Goal: Transaction & Acquisition: Purchase product/service

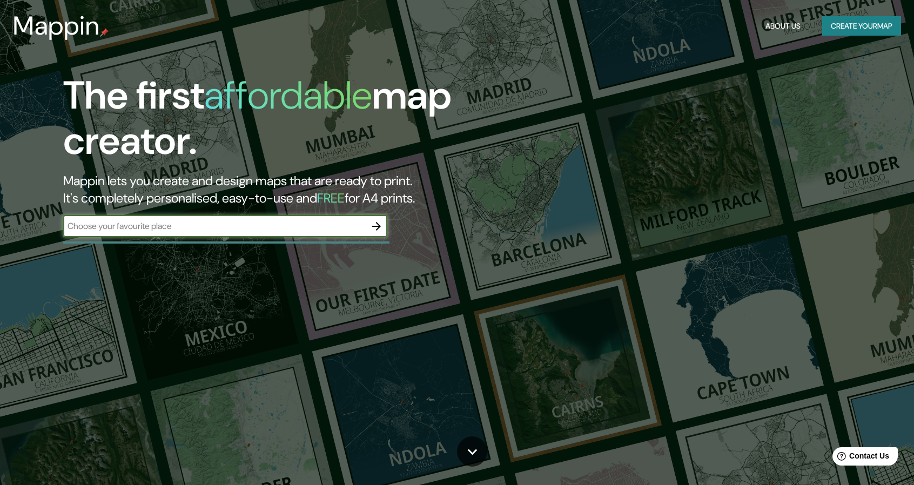
click at [270, 227] on input "text" at bounding box center [214, 226] width 302 height 12
type input "la plata"
click at [374, 225] on icon "button" at bounding box center [376, 226] width 13 height 13
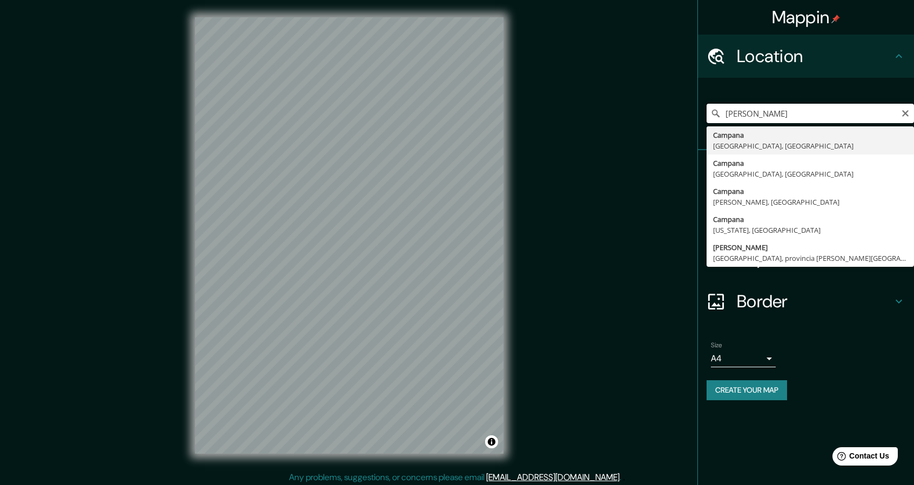
drag, startPoint x: 827, startPoint y: 112, endPoint x: 821, endPoint y: 138, distance: 26.7
click at [827, 112] on input "[PERSON_NAME]" at bounding box center [809, 113] width 207 height 19
type input "[GEOGRAPHIC_DATA], [GEOGRAPHIC_DATA], [GEOGRAPHIC_DATA]"
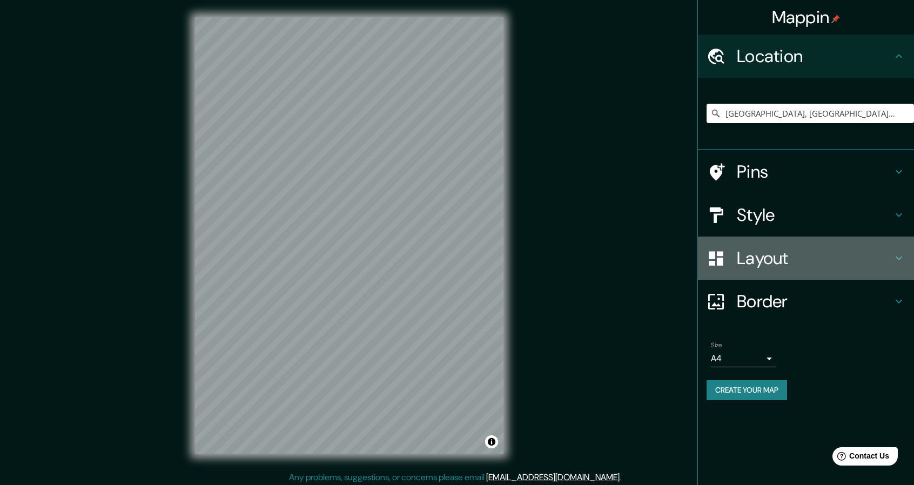
click at [775, 263] on h4 "Layout" at bounding box center [813, 258] width 155 height 22
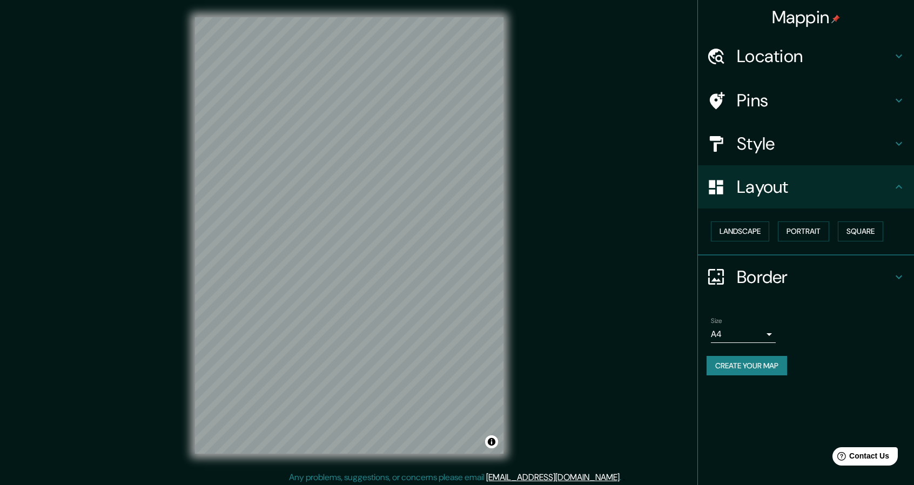
click at [804, 192] on h4 "Layout" at bounding box center [813, 187] width 155 height 22
click at [785, 145] on h4 "Style" at bounding box center [813, 144] width 155 height 22
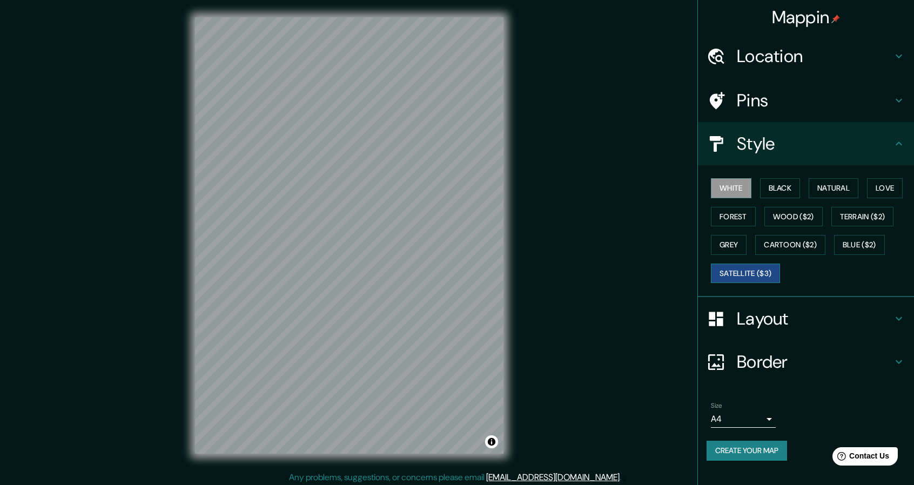
click at [756, 268] on button "Satellite ($3)" at bounding box center [745, 273] width 69 height 20
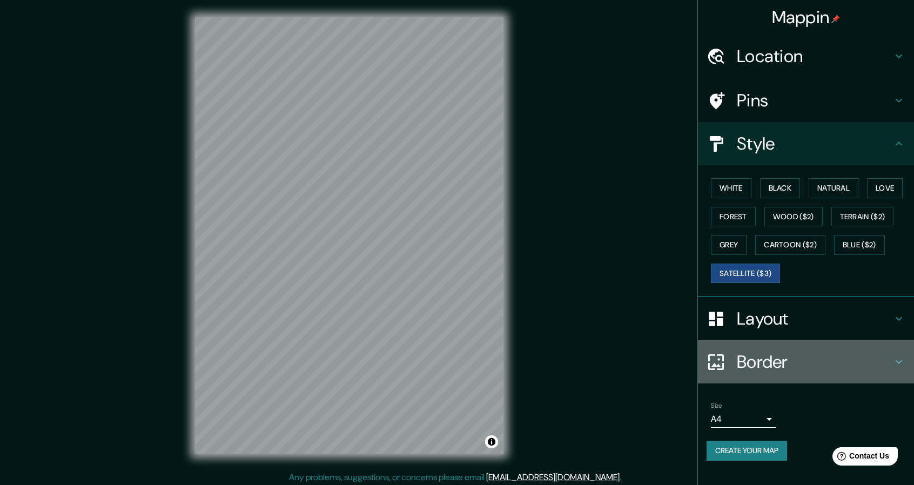
click at [796, 366] on h4 "Border" at bounding box center [813, 362] width 155 height 22
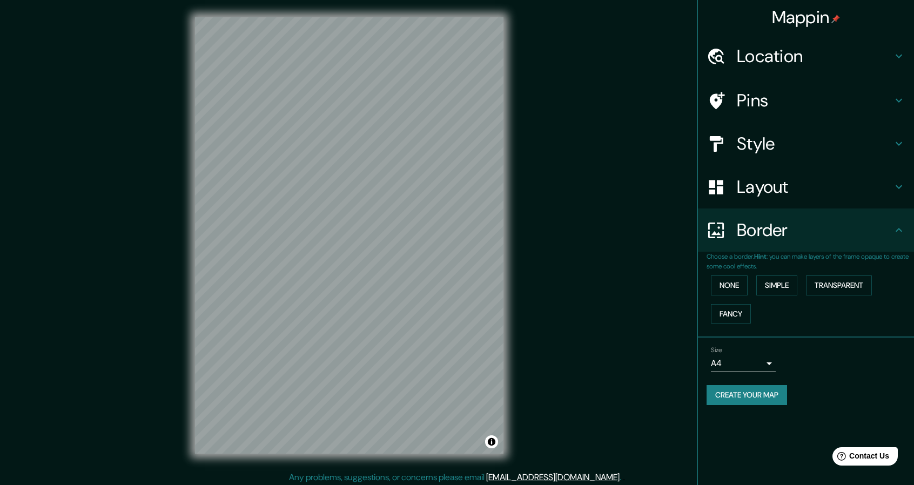
click at [831, 234] on h4 "Border" at bounding box center [813, 230] width 155 height 22
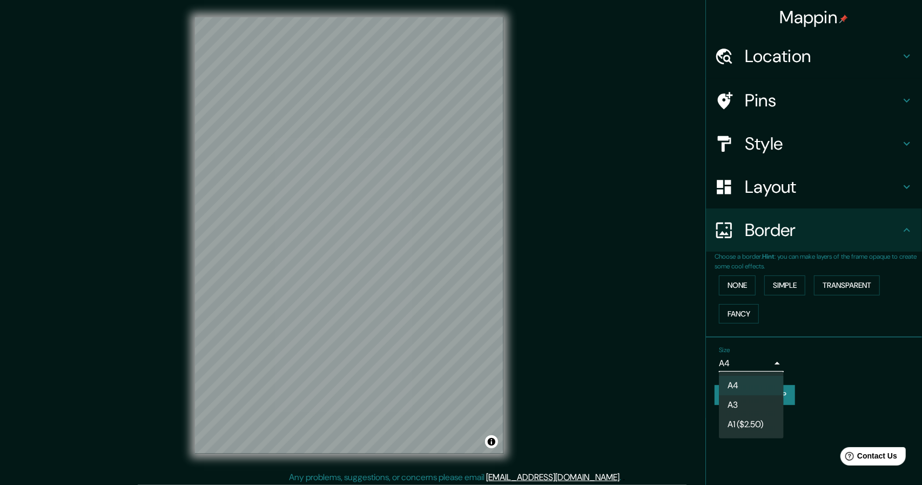
click at [746, 363] on body "Mappin Location [GEOGRAPHIC_DATA], [GEOGRAPHIC_DATA], [GEOGRAPHIC_DATA] Pins St…" at bounding box center [461, 242] width 922 height 485
click at [750, 397] on li "A3" at bounding box center [751, 404] width 65 height 19
type input "a4"
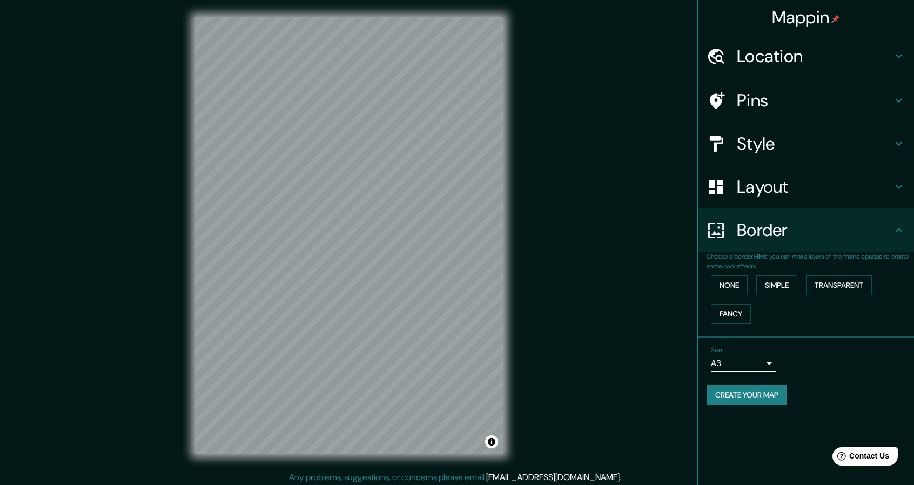
click at [780, 192] on h4 "Layout" at bounding box center [813, 187] width 155 height 22
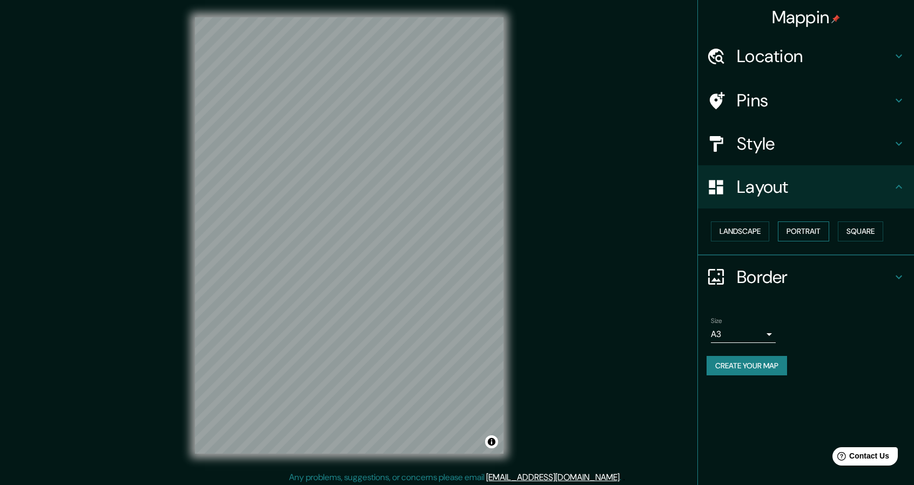
click at [809, 232] on button "Portrait" at bounding box center [802, 231] width 51 height 20
click at [868, 227] on button "Square" at bounding box center [859, 231] width 45 height 20
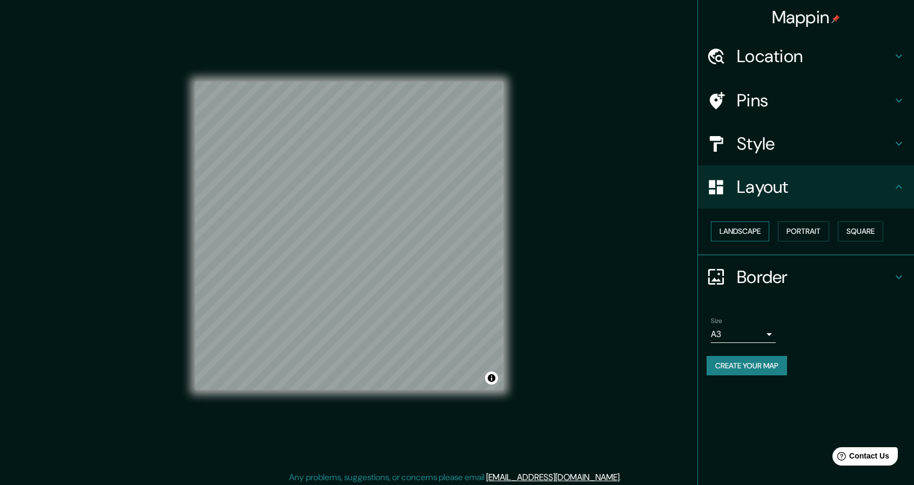
click at [747, 235] on button "Landscape" at bounding box center [740, 231] width 58 height 20
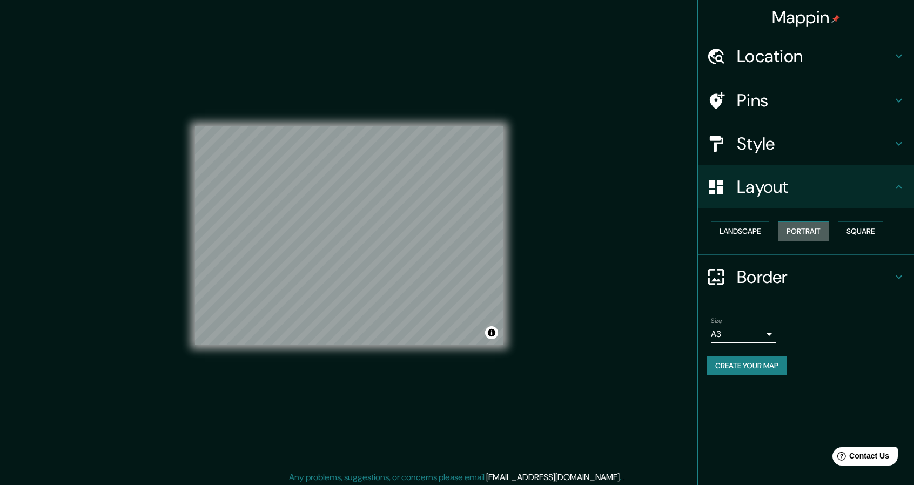
click at [804, 229] on button "Portrait" at bounding box center [802, 231] width 51 height 20
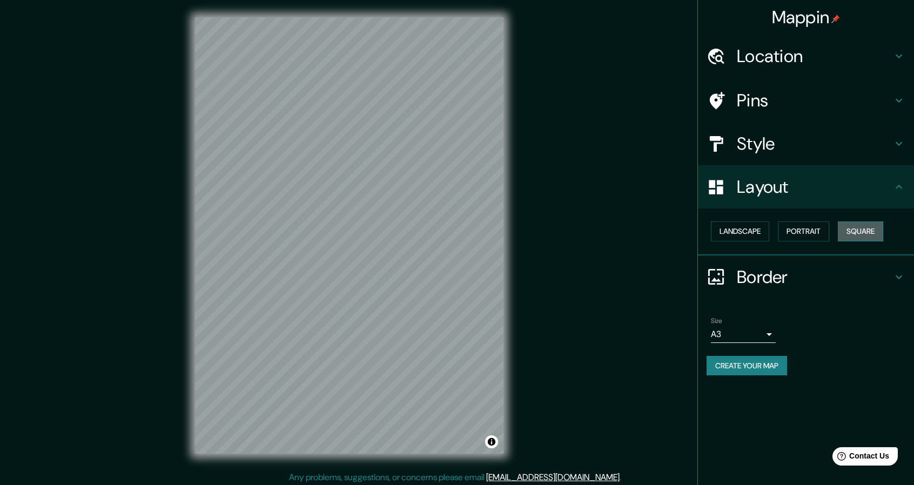
click at [863, 229] on button "Square" at bounding box center [859, 231] width 45 height 20
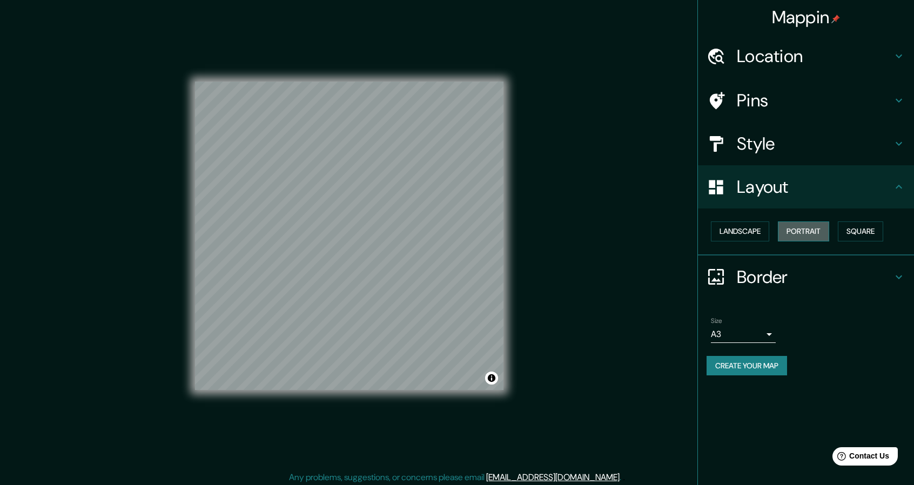
click at [810, 229] on button "Portrait" at bounding box center [802, 231] width 51 height 20
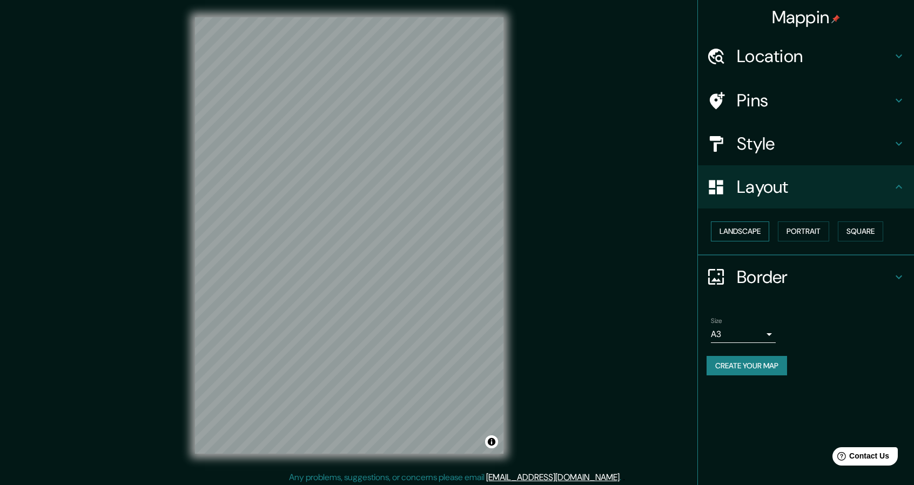
click at [746, 229] on button "Landscape" at bounding box center [740, 231] width 58 height 20
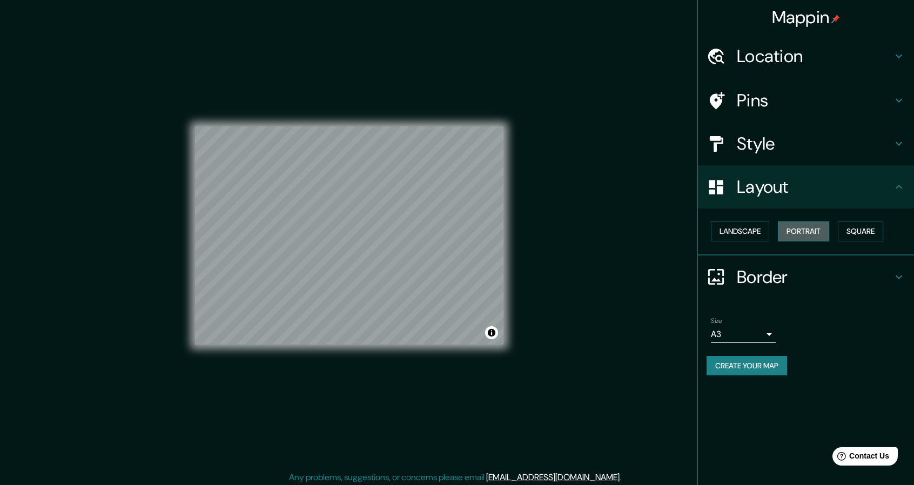
click at [807, 229] on button "Portrait" at bounding box center [802, 231] width 51 height 20
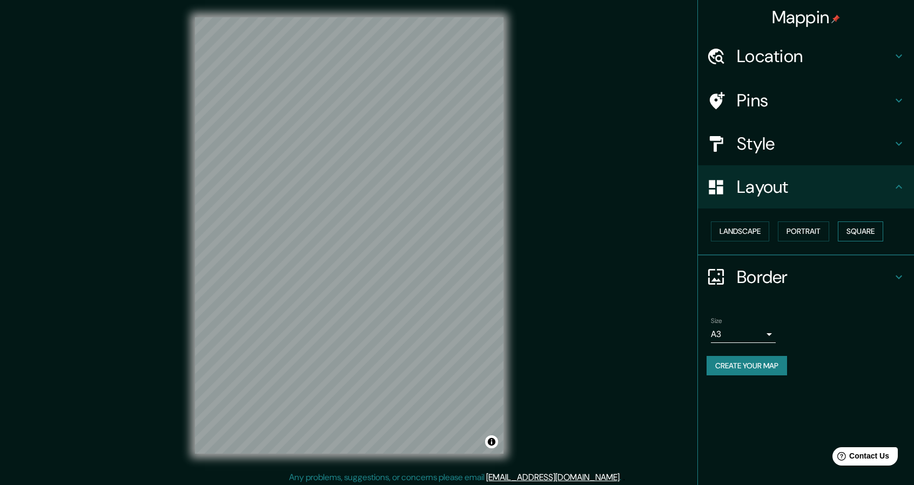
click at [860, 229] on button "Square" at bounding box center [859, 231] width 45 height 20
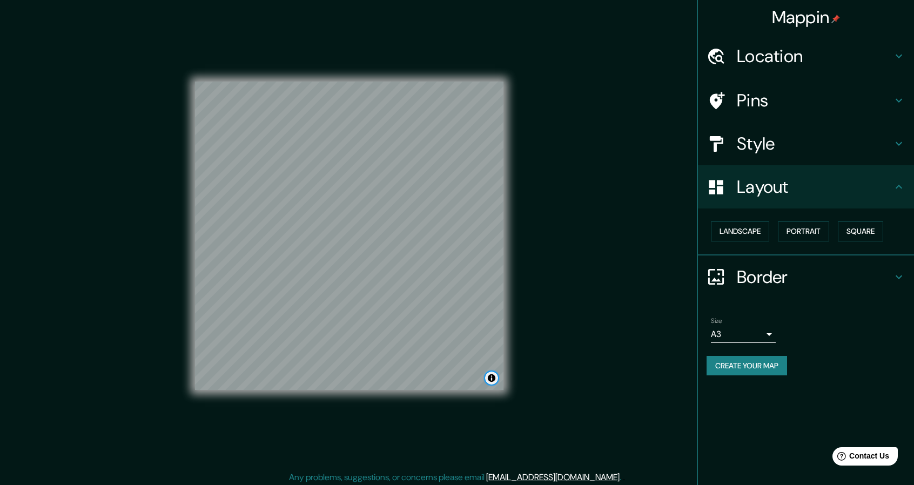
click at [492, 378] on button "Toggle attribution" at bounding box center [491, 377] width 13 height 13
click at [547, 376] on div "Mappin Location [GEOGRAPHIC_DATA], [GEOGRAPHIC_DATA], [GEOGRAPHIC_DATA] Pins St…" at bounding box center [457, 244] width 914 height 488
click at [530, 339] on div "Mappin Location [GEOGRAPHIC_DATA], [GEOGRAPHIC_DATA], [GEOGRAPHIC_DATA] Pins St…" at bounding box center [457, 244] width 914 height 488
click at [675, 325] on div "Mappin Location [GEOGRAPHIC_DATA], [GEOGRAPHIC_DATA], [GEOGRAPHIC_DATA] Pins St…" at bounding box center [457, 244] width 914 height 488
click at [774, 137] on h4 "Style" at bounding box center [813, 144] width 155 height 22
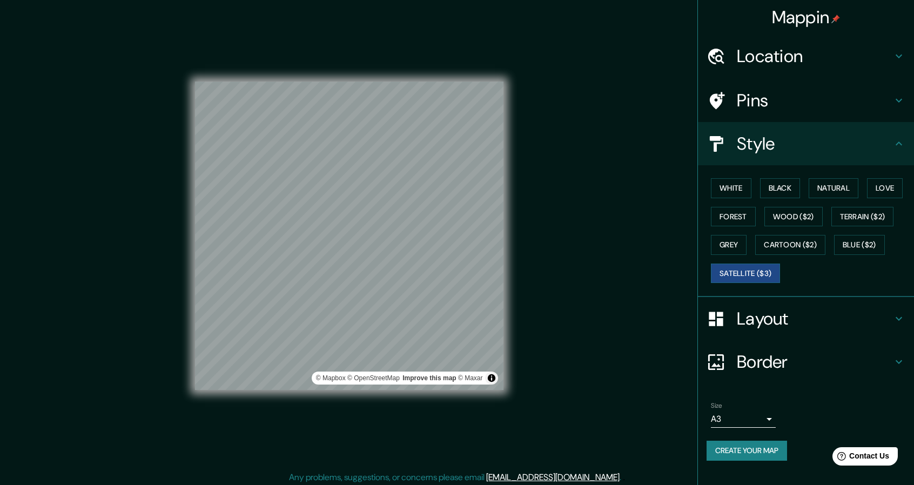
click at [531, 356] on div "Mappin Location [GEOGRAPHIC_DATA], [GEOGRAPHIC_DATA], [GEOGRAPHIC_DATA] Pins St…" at bounding box center [457, 244] width 914 height 488
click at [493, 377] on button "Toggle attribution" at bounding box center [491, 377] width 13 height 13
click at [577, 390] on div "Mappin Location [GEOGRAPHIC_DATA], [GEOGRAPHIC_DATA], [GEOGRAPHIC_DATA] Pins St…" at bounding box center [457, 244] width 914 height 488
click at [778, 182] on button "Black" at bounding box center [780, 188] width 40 height 20
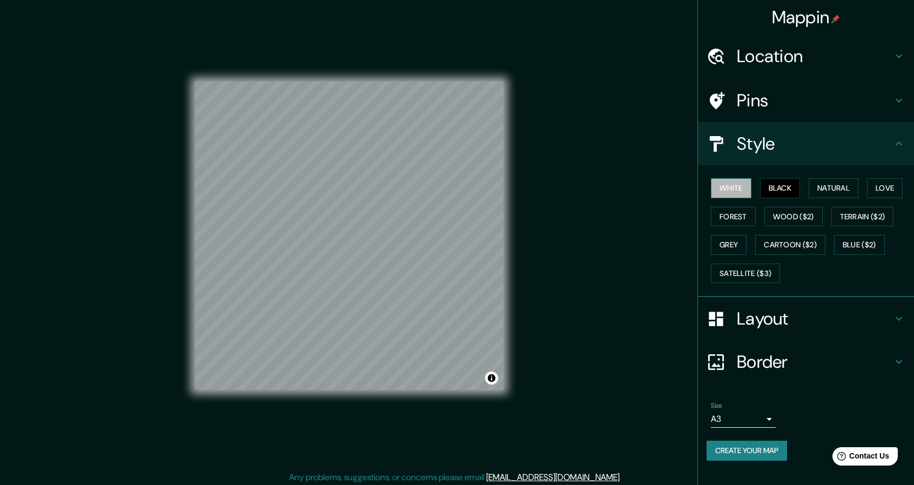
click at [723, 192] on button "White" at bounding box center [731, 188] width 40 height 20
click at [829, 181] on button "Natural" at bounding box center [833, 188] width 50 height 20
click at [738, 216] on button "Forest" at bounding box center [733, 217] width 45 height 20
click at [725, 248] on button "Grey" at bounding box center [729, 245] width 36 height 20
click at [733, 191] on button "White" at bounding box center [731, 188] width 40 height 20
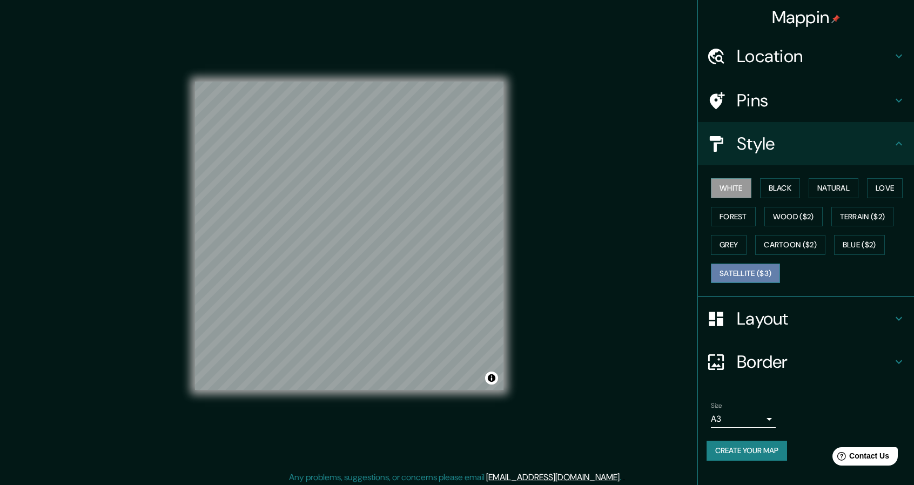
click at [767, 272] on button "Satellite ($3)" at bounding box center [745, 273] width 69 height 20
click at [736, 185] on button "White" at bounding box center [731, 188] width 40 height 20
click at [782, 184] on button "Black" at bounding box center [780, 188] width 40 height 20
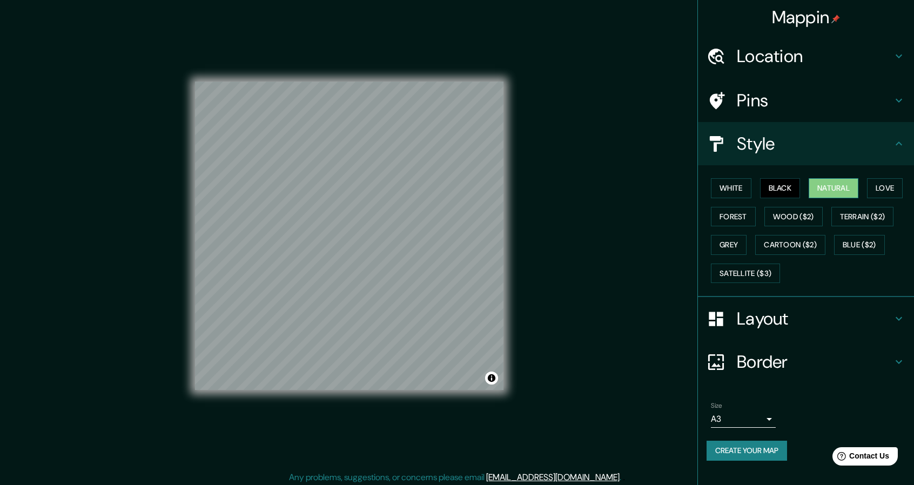
click at [827, 190] on button "Natural" at bounding box center [833, 188] width 50 height 20
click at [884, 188] on button "Love" at bounding box center [885, 188] width 36 height 20
click at [741, 219] on button "Forest" at bounding box center [733, 217] width 45 height 20
click at [788, 217] on button "Wood ($2)" at bounding box center [793, 217] width 58 height 20
click at [861, 214] on button "Terrain ($2)" at bounding box center [862, 217] width 63 height 20
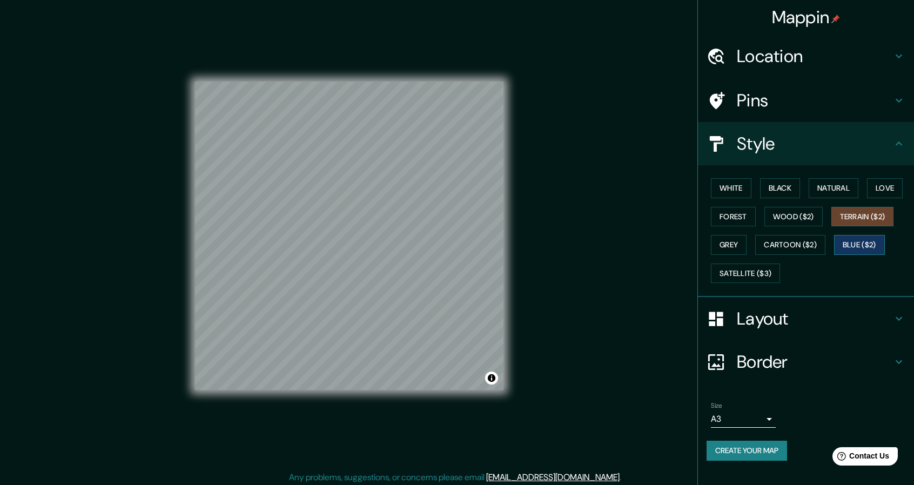
click at [857, 248] on button "Blue ($2)" at bounding box center [859, 245] width 51 height 20
click at [815, 250] on button "Cartoon ($2)" at bounding box center [790, 245] width 70 height 20
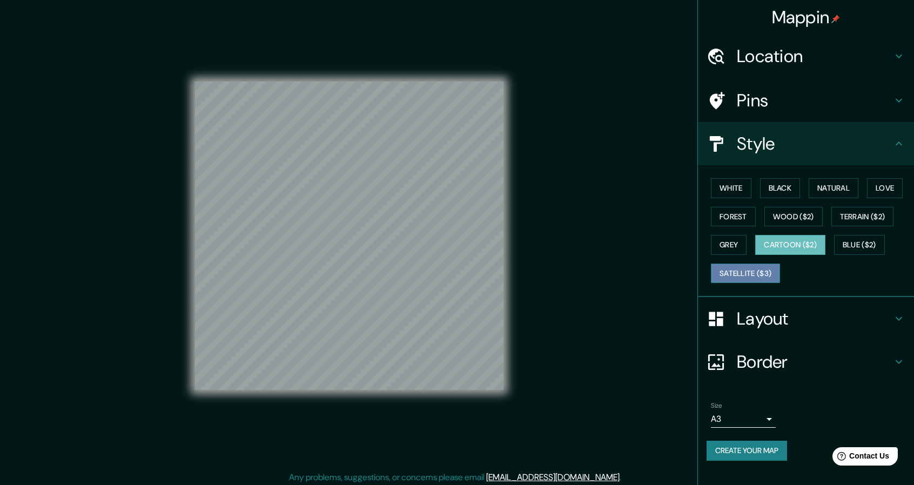
click at [748, 272] on button "Satellite ($3)" at bounding box center [745, 273] width 69 height 20
click at [738, 244] on button "Grey" at bounding box center [729, 245] width 36 height 20
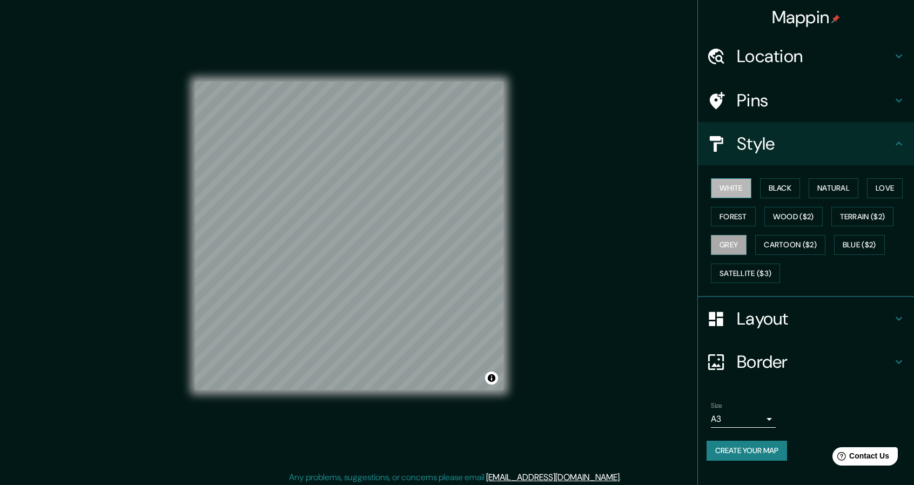
click at [717, 186] on button "White" at bounding box center [731, 188] width 40 height 20
